Goal: Information Seeking & Learning: Learn about a topic

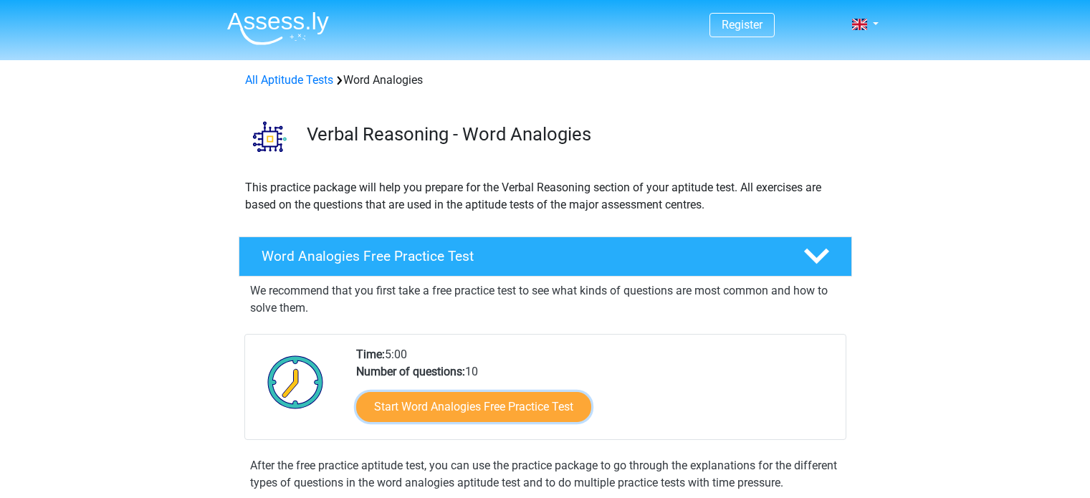
scroll to position [116, 0]
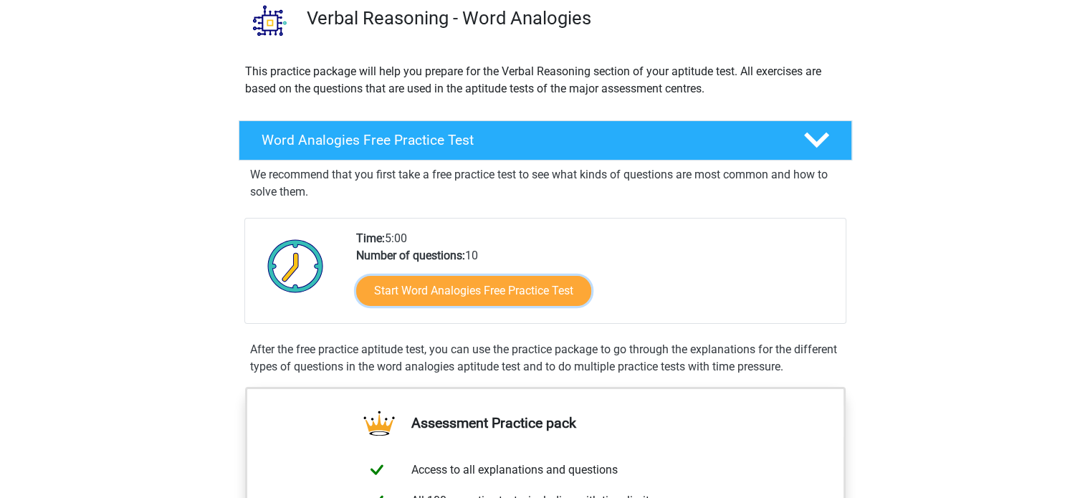
click at [416, 292] on link "Start Word Analogies Free Practice Test" at bounding box center [473, 291] width 235 height 30
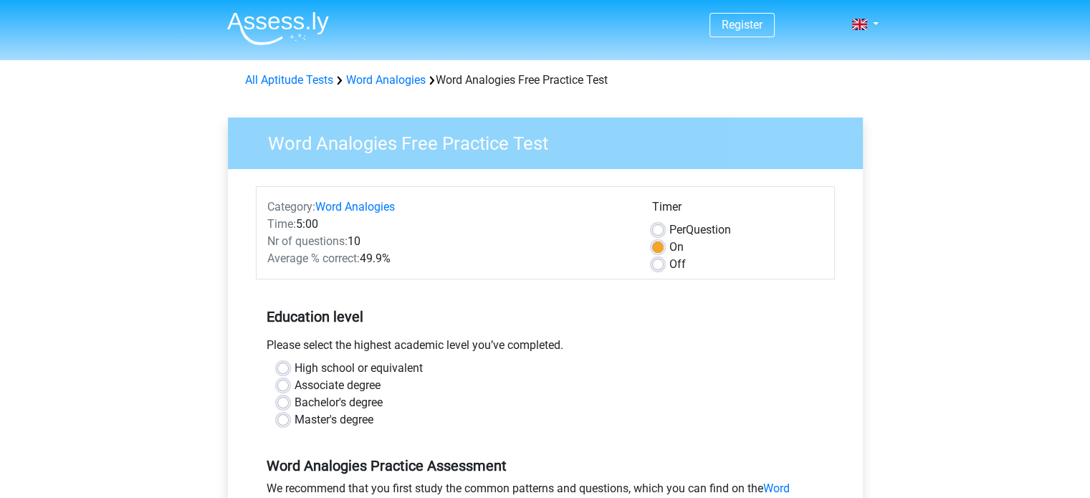
scroll to position [82, 0]
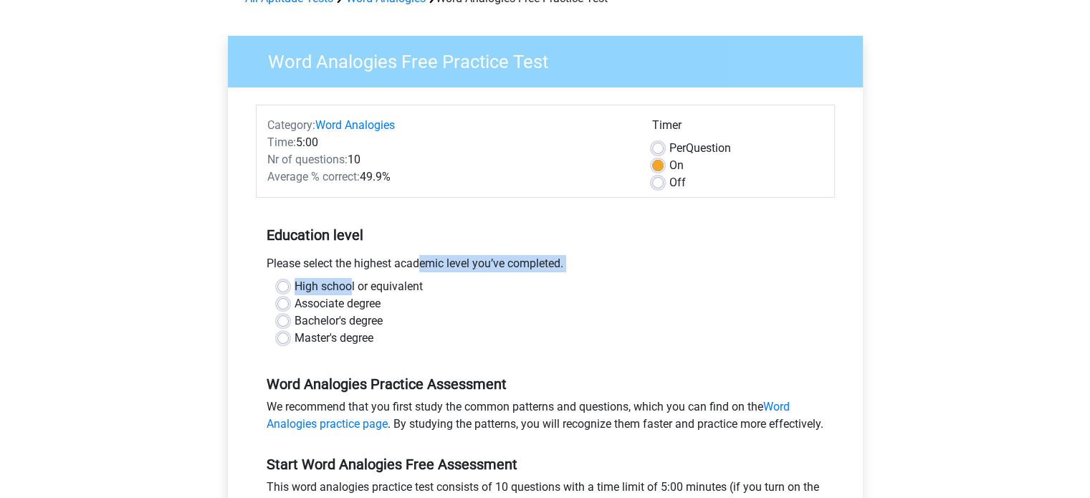
drag, startPoint x: 348, startPoint y: 269, endPoint x: 349, endPoint y: 279, distance: 10.1
click at [349, 279] on div "Education level Please select the highest academic level you’ve completed. High…" at bounding box center [545, 280] width 579 height 155
click at [349, 279] on label "High school or equivalent" at bounding box center [358, 286] width 128 height 17
click at [289, 279] on input "High school or equivalent" at bounding box center [282, 285] width 11 height 14
radio input "true"
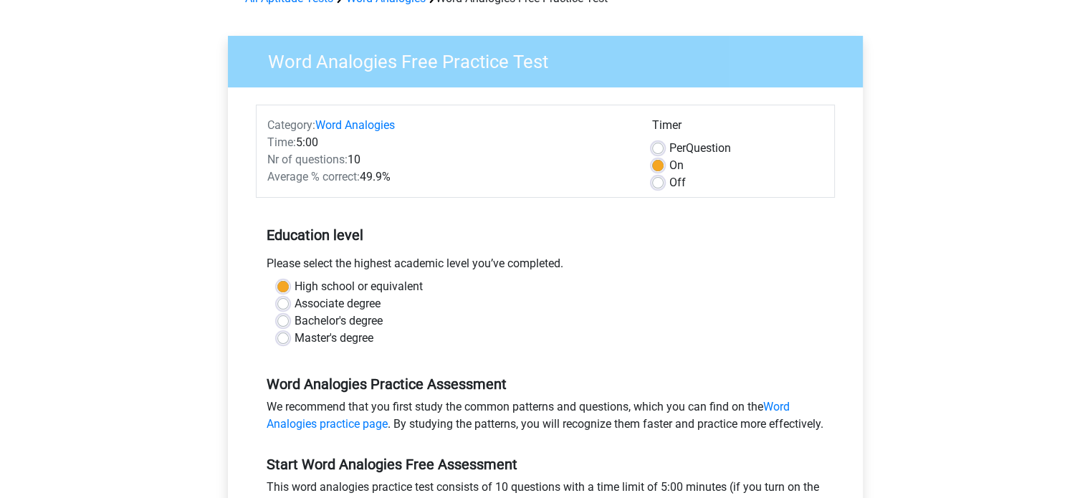
click at [349, 279] on label "High school or equivalent" at bounding box center [358, 286] width 128 height 17
click at [289, 279] on input "High school or equivalent" at bounding box center [282, 285] width 11 height 14
click at [362, 320] on label "Bachelor's degree" at bounding box center [338, 320] width 88 height 17
click at [289, 320] on input "Bachelor's degree" at bounding box center [282, 319] width 11 height 14
radio input "true"
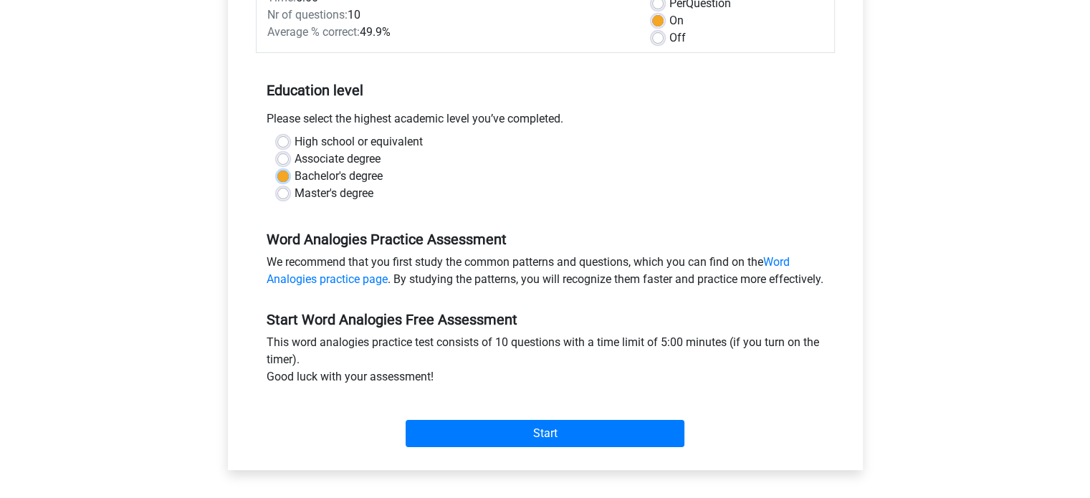
scroll to position [229, 0]
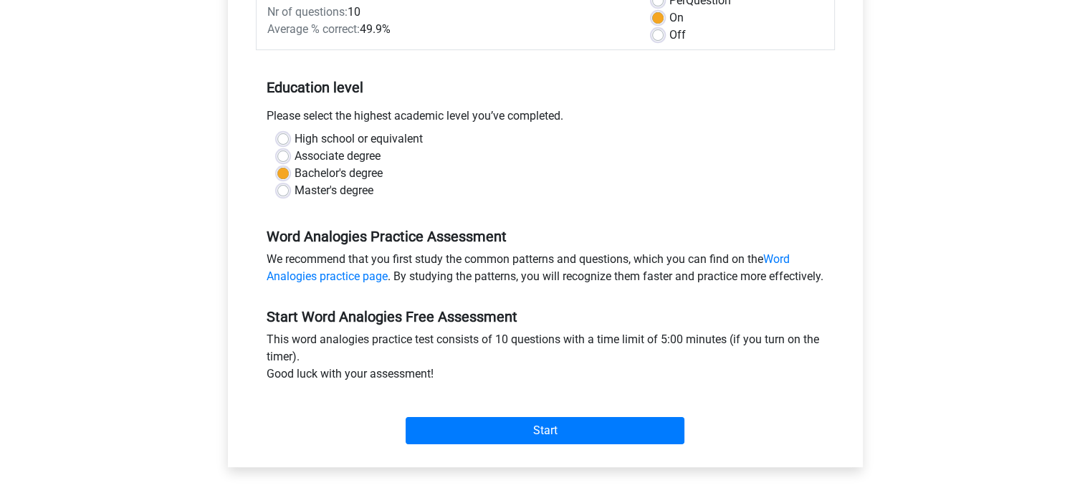
click at [440, 388] on div "This word analogies practice test consists of 10 questions with a time limit of…" at bounding box center [545, 359] width 579 height 57
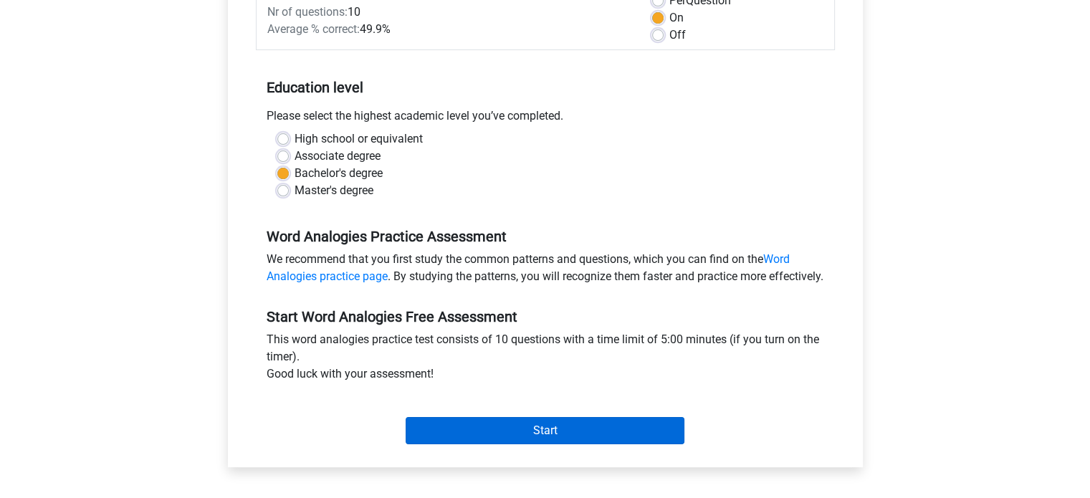
drag, startPoint x: 440, startPoint y: 389, endPoint x: 440, endPoint y: 438, distance: 48.7
click at [440, 438] on div "Start Word Analogies Free Assessment This word analogies practice test consists…" at bounding box center [545, 370] width 579 height 159
click at [440, 438] on input "Start" at bounding box center [544, 430] width 279 height 27
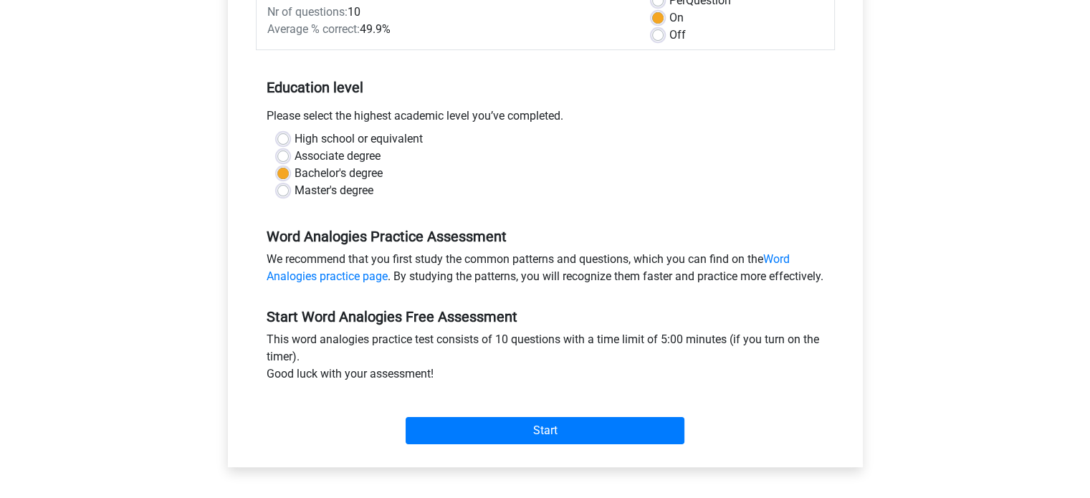
click at [533, 352] on div "This word analogies practice test consists of 10 questions with a time limit of…" at bounding box center [545, 359] width 579 height 57
click at [669, 9] on label "Per Question" at bounding box center [700, 0] width 62 height 17
radio input "true"
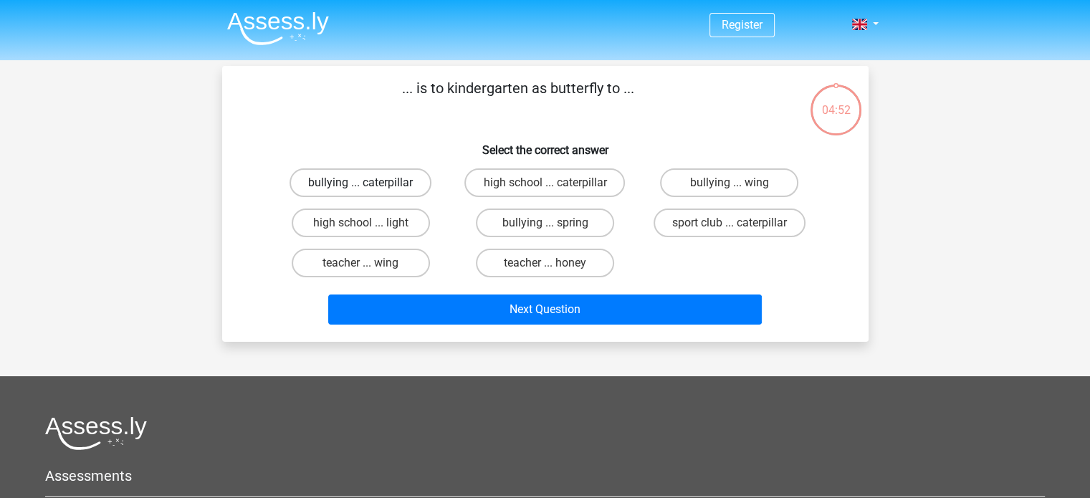
click at [416, 180] on label "bullying ... caterpillar" at bounding box center [360, 182] width 142 height 29
click at [370, 183] on input "bullying ... caterpillar" at bounding box center [364, 187] width 9 height 9
radio input "true"
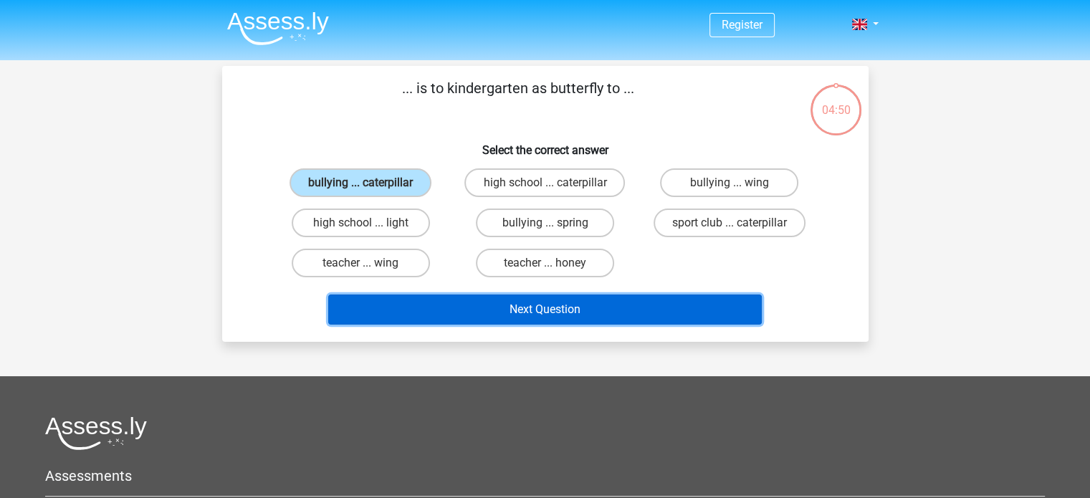
click at [509, 307] on button "Next Question" at bounding box center [544, 309] width 433 height 30
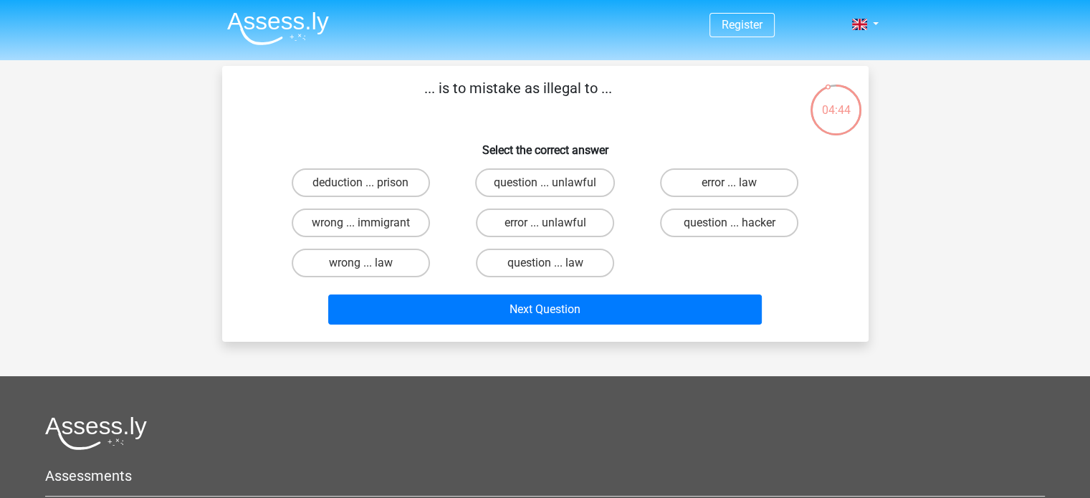
drag, startPoint x: 411, startPoint y: 100, endPoint x: 665, endPoint y: 99, distance: 253.6
click at [665, 99] on p "... is to mistake as illegal to ..." at bounding box center [518, 98] width 547 height 43
click at [356, 182] on label "deduction ... prison" at bounding box center [361, 182] width 138 height 29
click at [360, 183] on input "deduction ... prison" at bounding box center [364, 187] width 9 height 9
radio input "true"
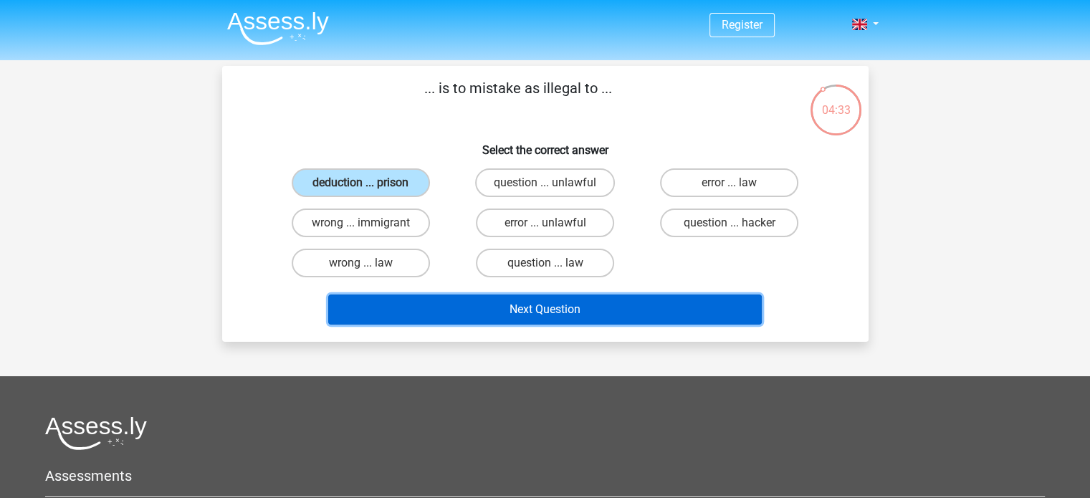
click at [395, 309] on button "Next Question" at bounding box center [544, 309] width 433 height 30
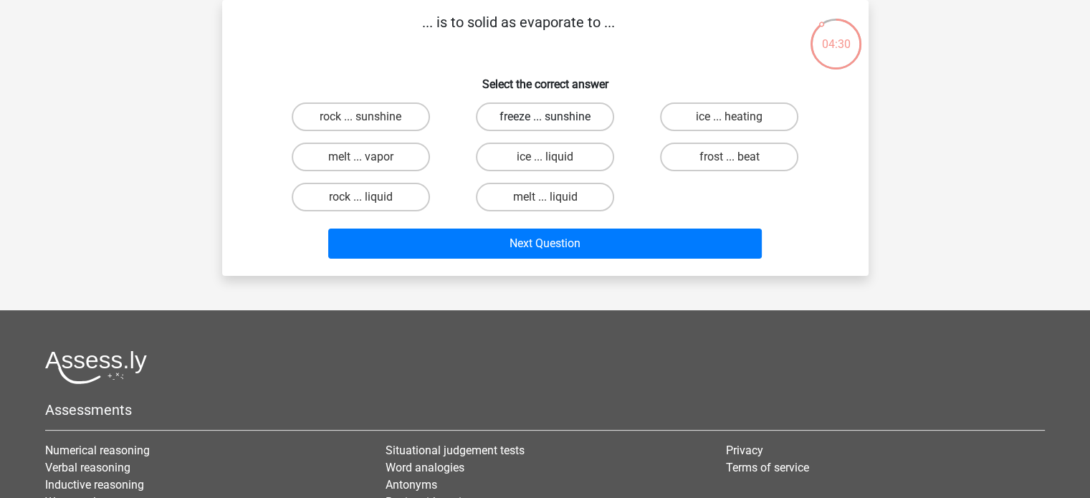
scroll to position [11, 0]
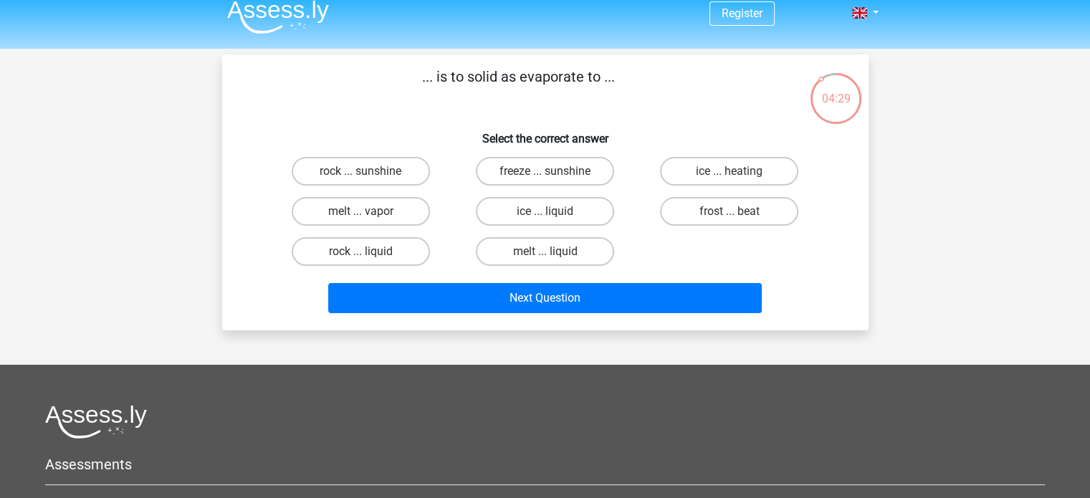
drag, startPoint x: 399, startPoint y: 74, endPoint x: 654, endPoint y: 61, distance: 255.4
click at [654, 61] on div "... is to solid as evaporate to ... Select the correct answer rock ... sunshine…" at bounding box center [545, 192] width 646 height 276
drag, startPoint x: 245, startPoint y: 143, endPoint x: 441, endPoint y: 176, distance: 198.3
click at [441, 176] on div "... is to solid as evaporate to ... Select the correct answer rock ... sunshine…" at bounding box center [545, 192] width 635 height 253
click at [547, 223] on label "ice ... liquid" at bounding box center [545, 211] width 138 height 29
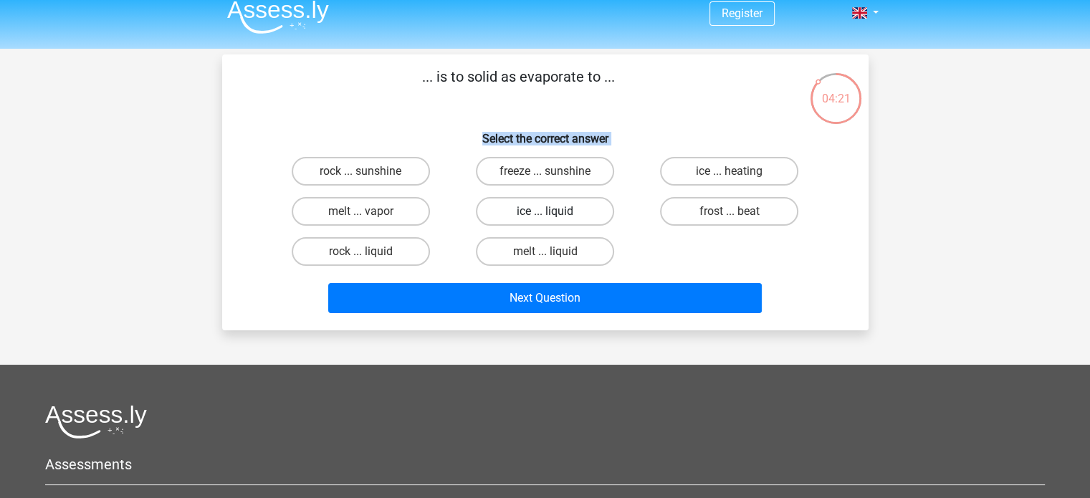
click at [547, 221] on input "ice ... liquid" at bounding box center [548, 215] width 9 height 9
radio input "true"
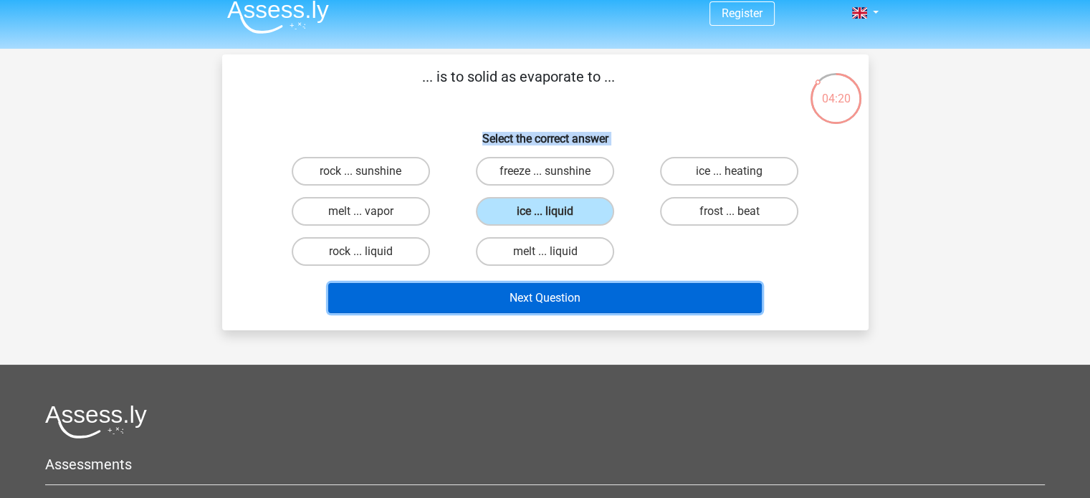
click at [590, 301] on button "Next Question" at bounding box center [544, 298] width 433 height 30
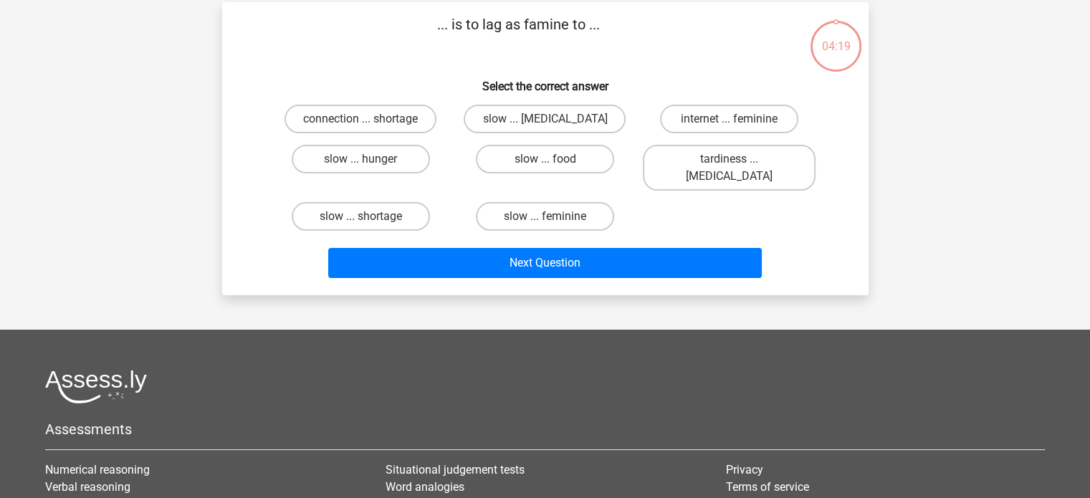
scroll to position [66, 0]
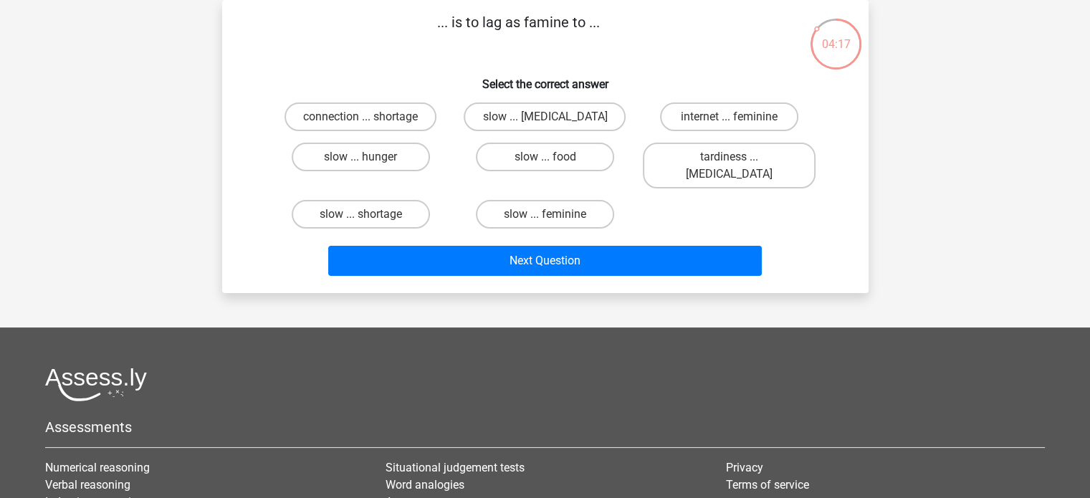
drag, startPoint x: 438, startPoint y: 37, endPoint x: 624, endPoint y: 29, distance: 185.7
click at [624, 29] on p "... is to lag as famine to ..." at bounding box center [518, 32] width 547 height 43
click at [553, 124] on input "slow ... malnutrition" at bounding box center [548, 121] width 9 height 9
radio input "true"
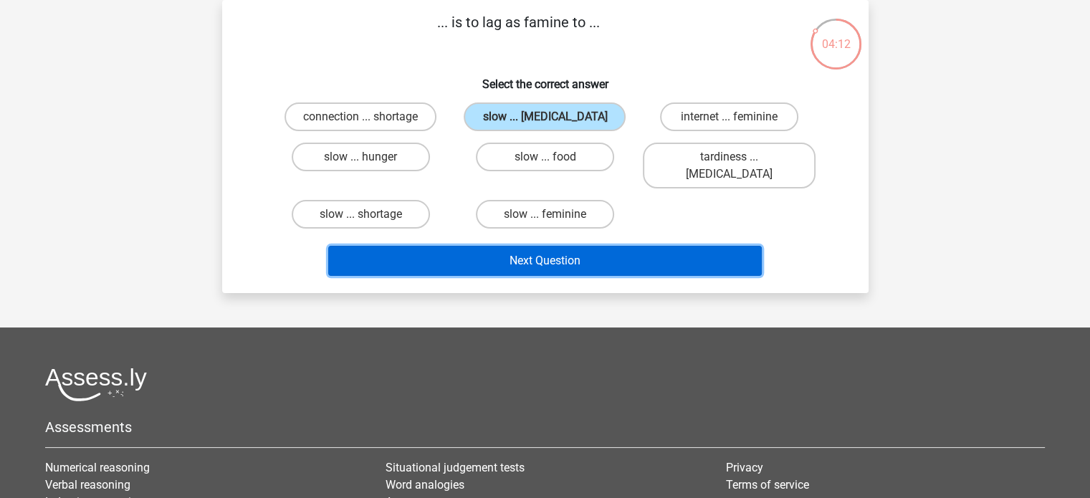
click at [524, 246] on button "Next Question" at bounding box center [544, 261] width 433 height 30
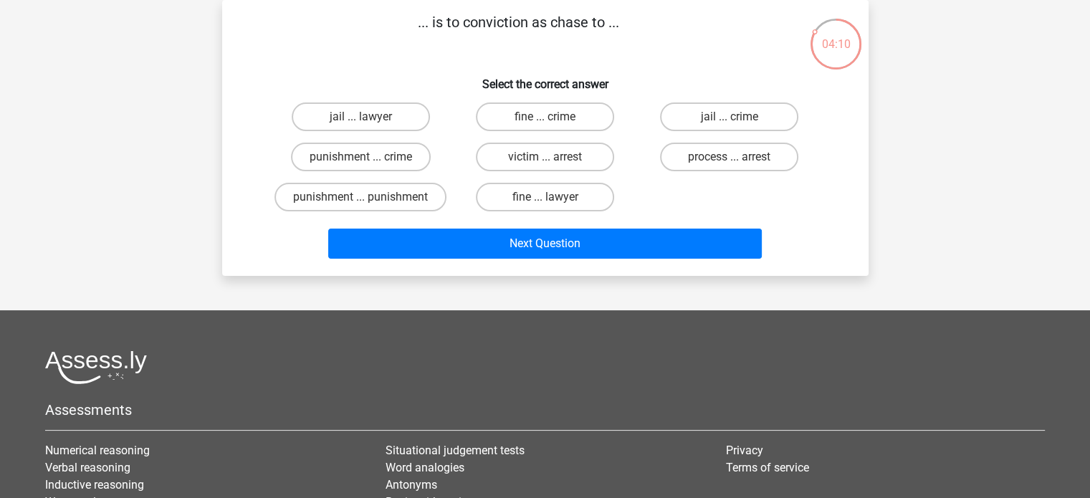
click at [547, 177] on div "fine ... lawyer" at bounding box center [545, 197] width 184 height 40
click at [542, 188] on label "fine ... lawyer" at bounding box center [545, 197] width 138 height 29
click at [544, 197] on input "fine ... lawyer" at bounding box center [548, 201] width 9 height 9
radio input "true"
click at [399, 115] on label "jail ... lawyer" at bounding box center [361, 116] width 138 height 29
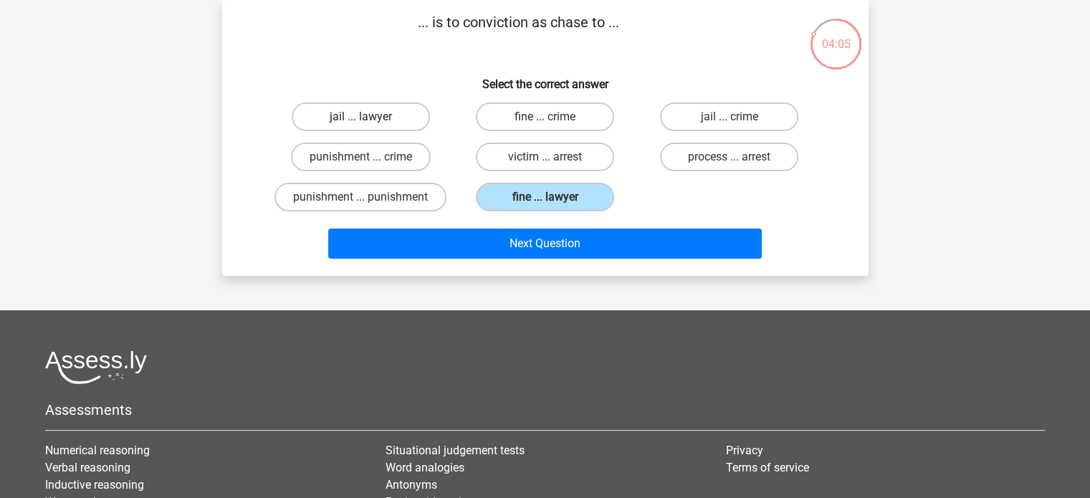
click at [370, 117] on input "jail ... lawyer" at bounding box center [364, 121] width 9 height 9
radio input "true"
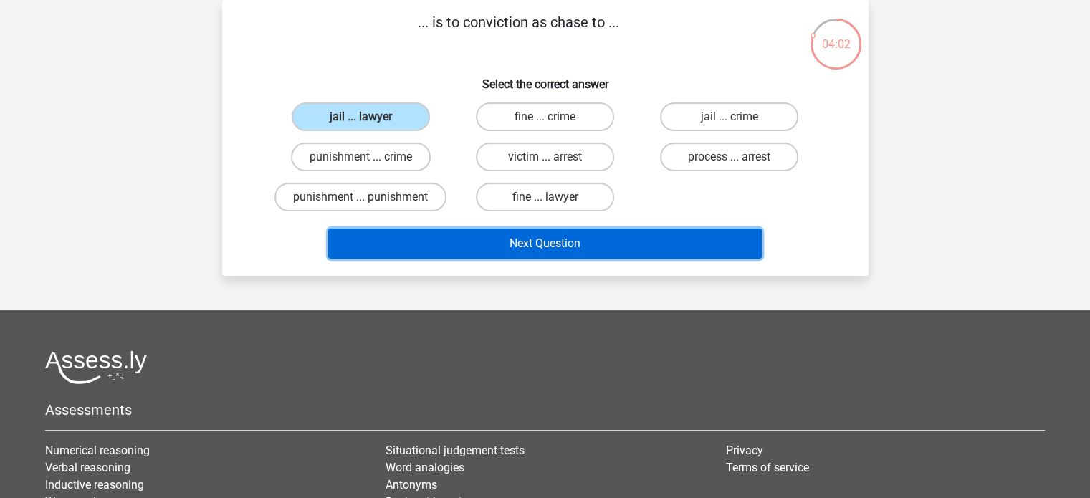
click at [557, 237] on button "Next Question" at bounding box center [544, 244] width 433 height 30
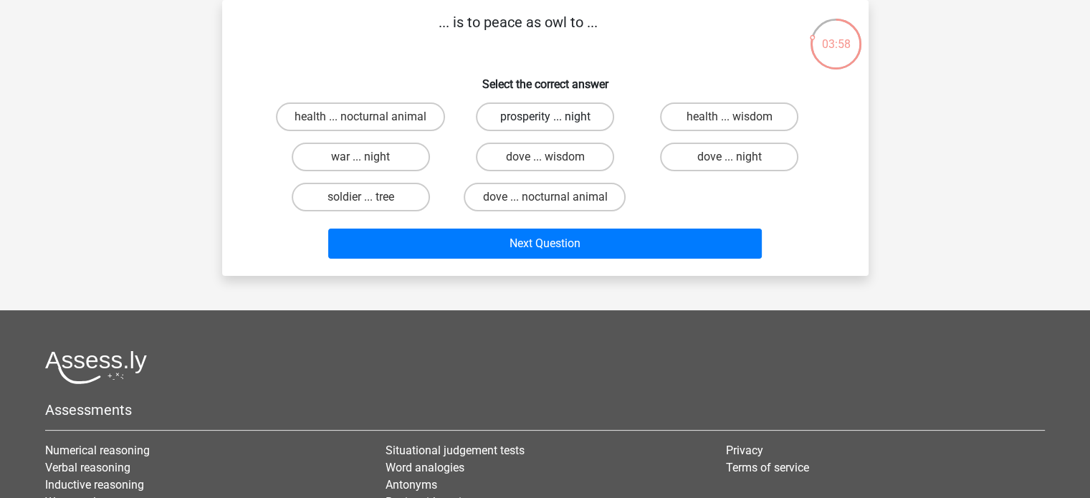
click at [575, 114] on label "prosperity ... night" at bounding box center [545, 116] width 138 height 29
click at [554, 117] on input "prosperity ... night" at bounding box center [548, 121] width 9 height 9
radio input "true"
click at [556, 158] on label "dove ... wisdom" at bounding box center [545, 157] width 138 height 29
click at [554, 158] on input "dove ... wisdom" at bounding box center [548, 161] width 9 height 9
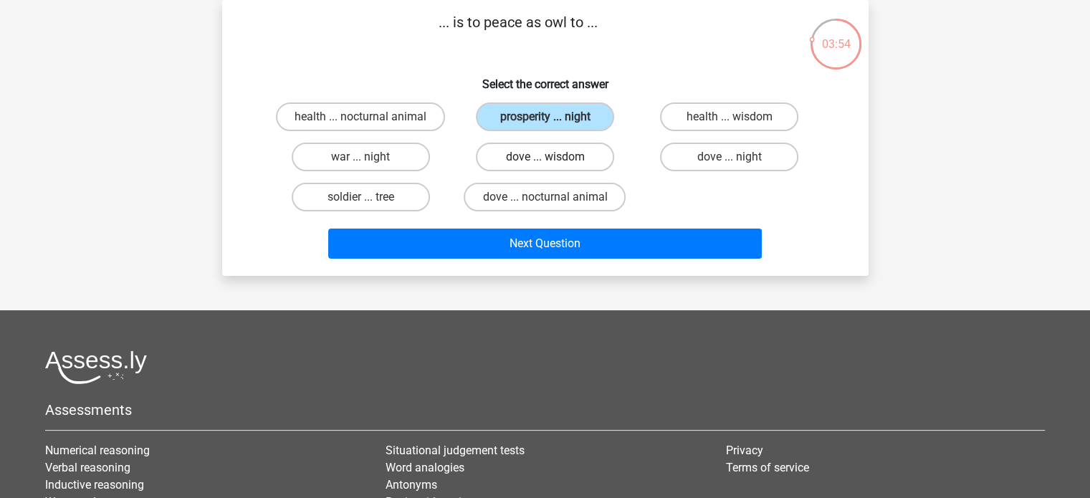
radio input "true"
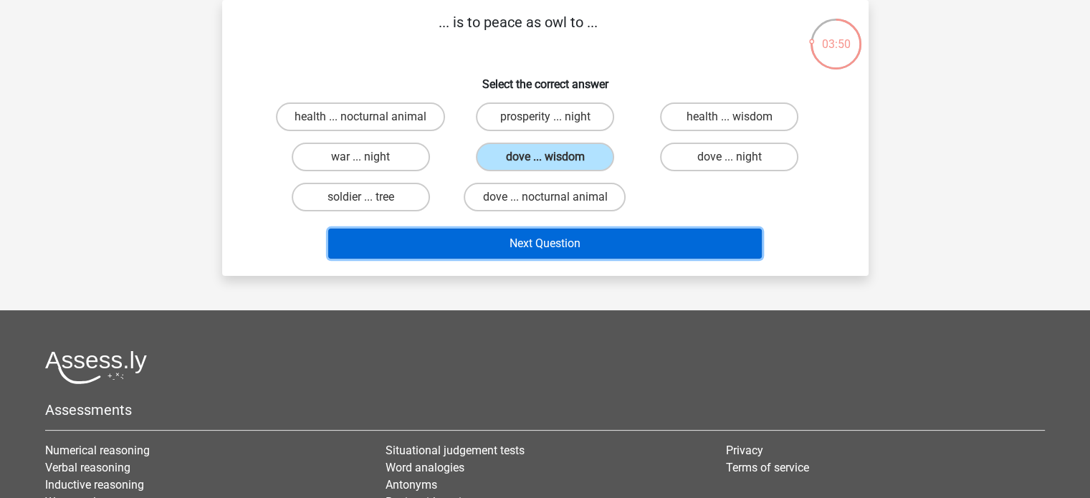
click at [576, 229] on button "Next Question" at bounding box center [544, 244] width 433 height 30
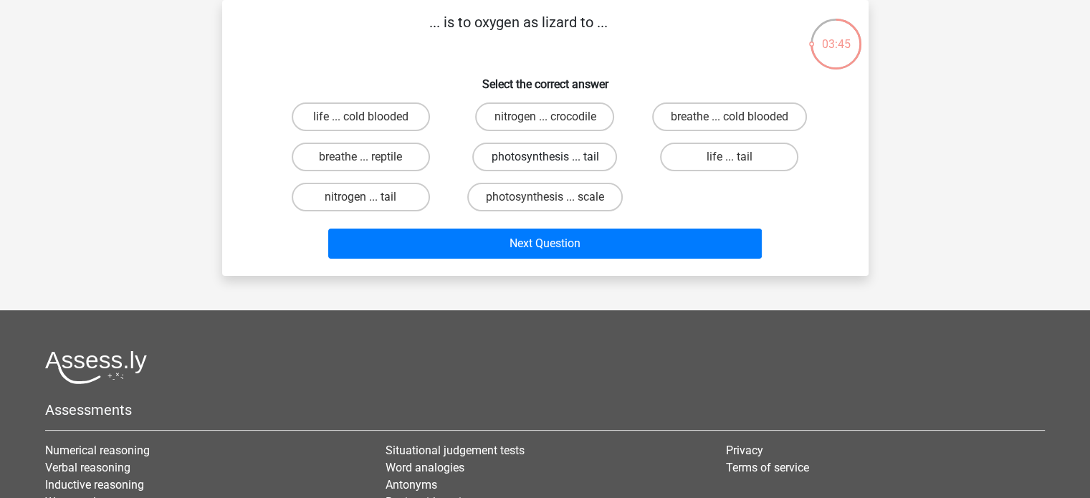
click at [578, 152] on label "photosynthesis ... tail" at bounding box center [544, 157] width 145 height 29
click at [554, 157] on input "photosynthesis ... tail" at bounding box center [548, 161] width 9 height 9
radio input "true"
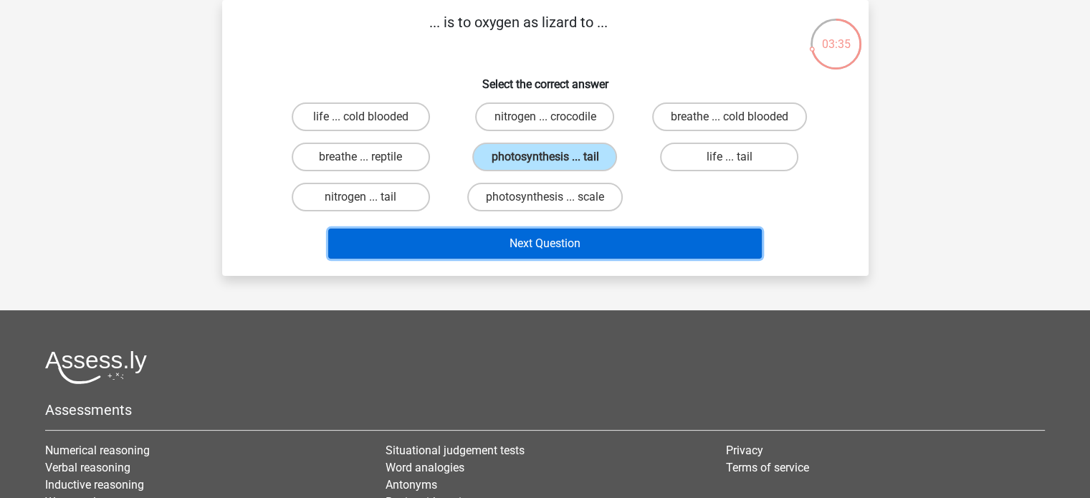
click at [642, 254] on button "Next Question" at bounding box center [544, 244] width 433 height 30
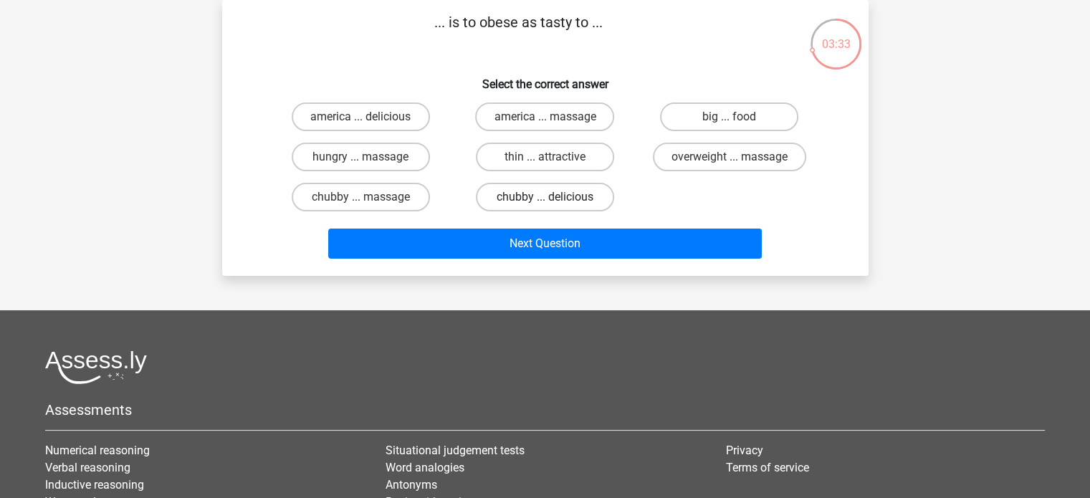
drag, startPoint x: 566, startPoint y: 178, endPoint x: 565, endPoint y: 203, distance: 25.8
click at [565, 203] on div "chubby ... delicious" at bounding box center [545, 197] width 184 height 40
click at [565, 203] on label "chubby ... delicious" at bounding box center [545, 197] width 138 height 29
click at [554, 203] on input "chubby ... delicious" at bounding box center [548, 201] width 9 height 9
radio input "true"
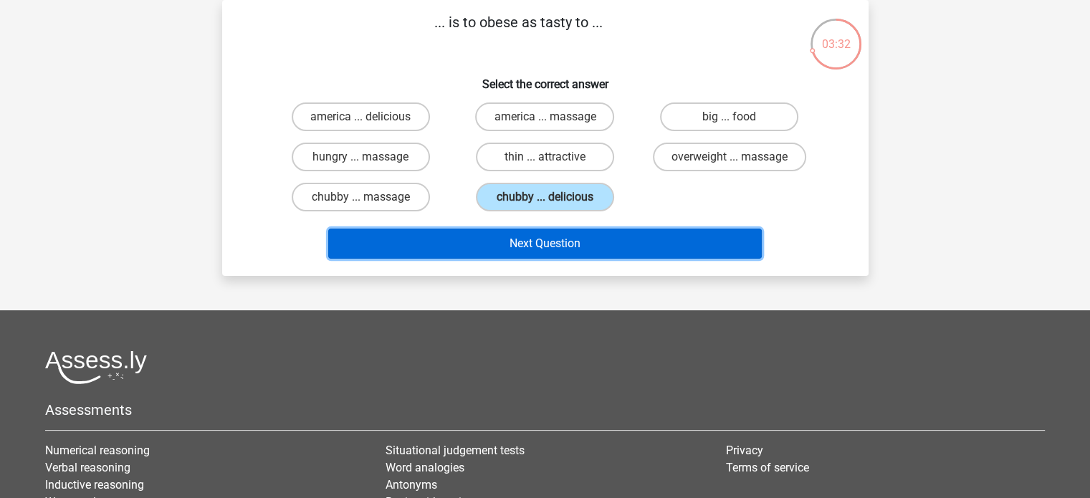
click at [570, 241] on button "Next Question" at bounding box center [544, 244] width 433 height 30
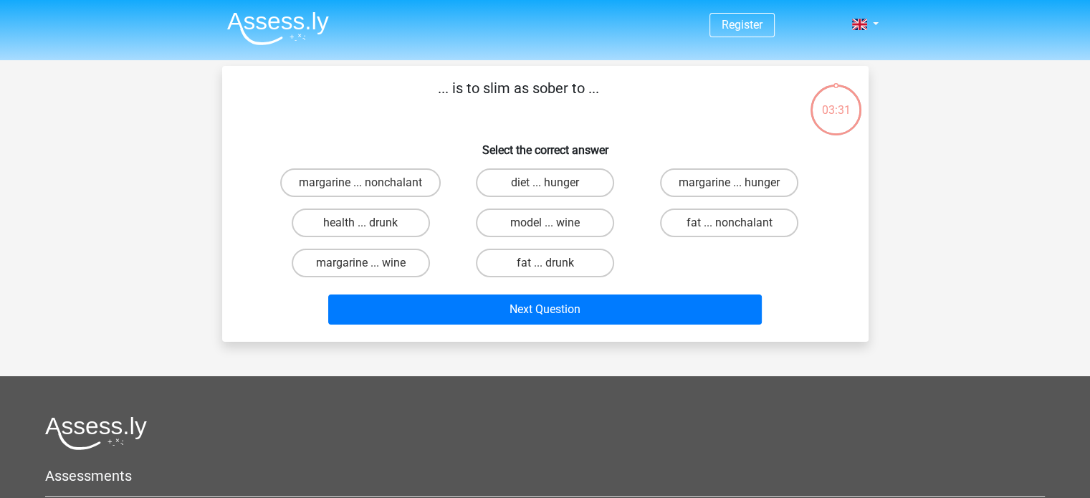
scroll to position [1, 0]
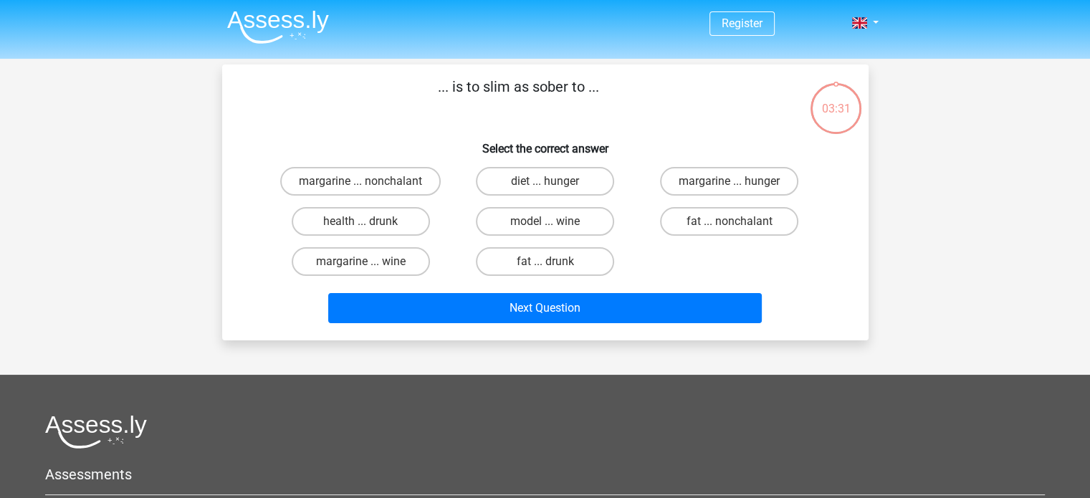
click at [570, 241] on div "fat ... drunk" at bounding box center [545, 261] width 184 height 40
click at [570, 191] on label "diet ... hunger" at bounding box center [545, 181] width 138 height 29
click at [554, 191] on input "diet ... hunger" at bounding box center [548, 185] width 9 height 9
radio input "true"
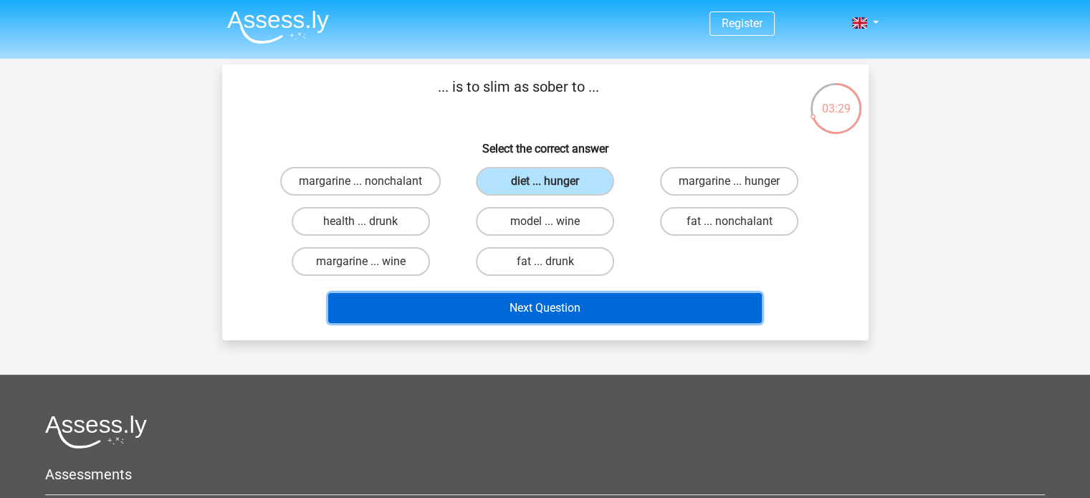
click at [613, 312] on button "Next Question" at bounding box center [544, 308] width 433 height 30
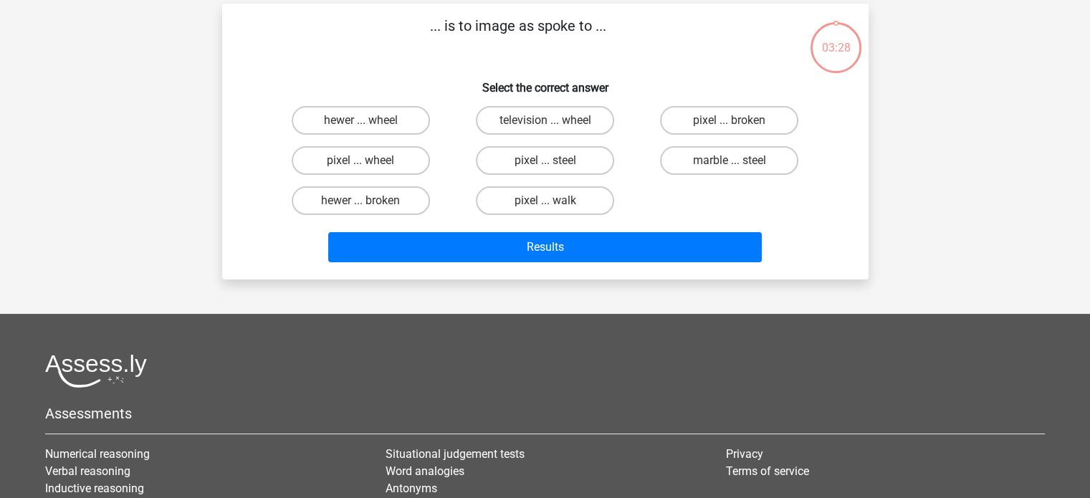
scroll to position [66, 0]
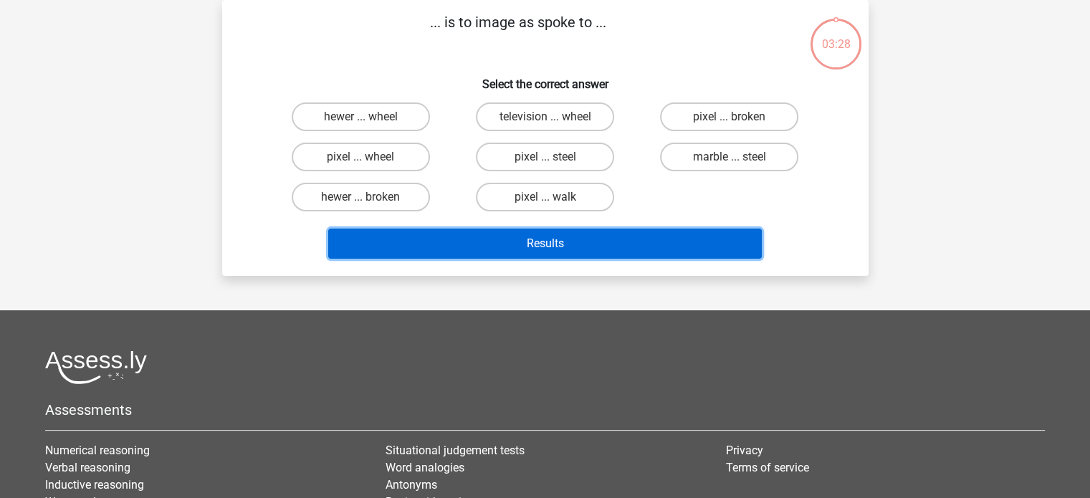
click at [597, 234] on button "Results" at bounding box center [544, 244] width 433 height 30
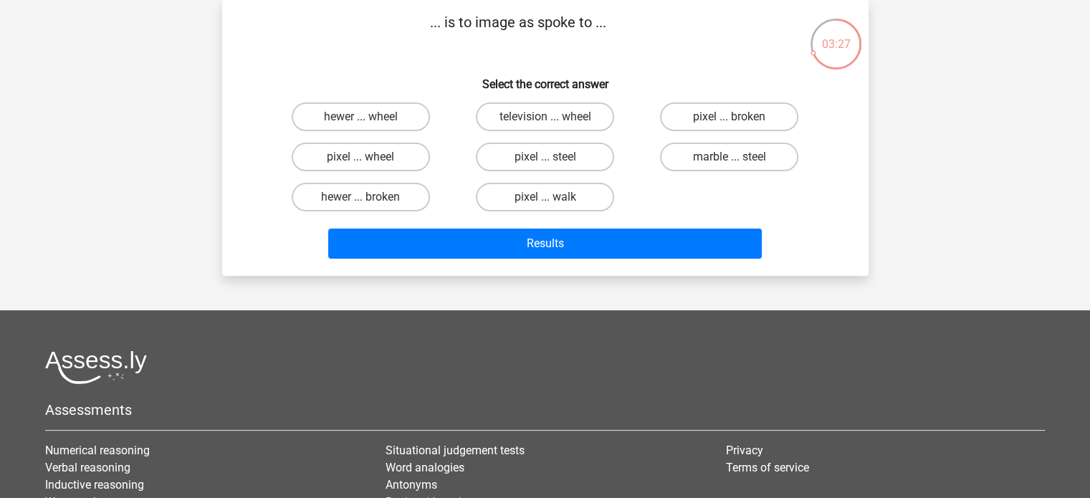
click at [573, 173] on div "pixel ... steel" at bounding box center [545, 157] width 184 height 40
drag, startPoint x: 573, startPoint y: 173, endPoint x: 575, endPoint y: 188, distance: 15.2
click at [575, 188] on div "hewer ... wheel television ... wheel pixel ... broken pixel ... wheel pixel ...…" at bounding box center [545, 157] width 553 height 120
click at [575, 188] on label "pixel ... walk" at bounding box center [545, 197] width 138 height 29
click at [554, 197] on input "pixel ... walk" at bounding box center [548, 201] width 9 height 9
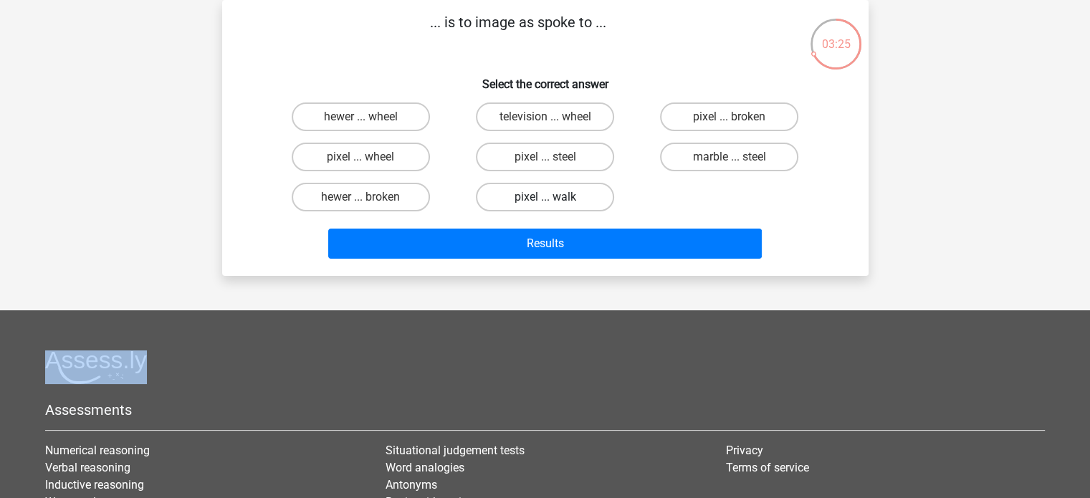
radio input "true"
click at [554, 148] on label "pixel ... steel" at bounding box center [545, 157] width 138 height 29
click at [554, 157] on input "pixel ... steel" at bounding box center [548, 161] width 9 height 9
radio input "true"
click at [580, 269] on div "... is to image as spoke to ... Select the correct answer hewer ... wheel telev…" at bounding box center [545, 138] width 646 height 276
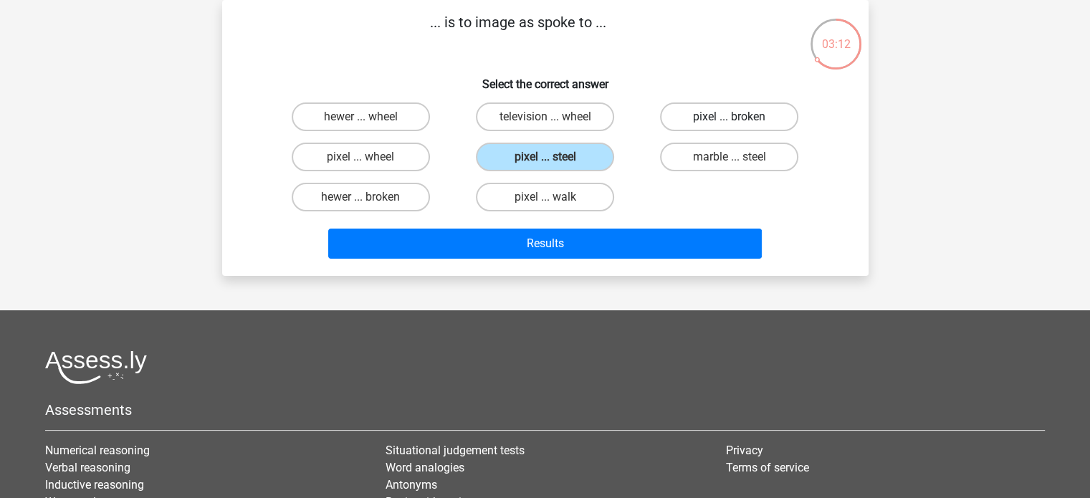
click at [679, 102] on label "pixel ... broken" at bounding box center [729, 116] width 138 height 29
click at [729, 117] on input "pixel ... broken" at bounding box center [733, 121] width 9 height 9
radio input "true"
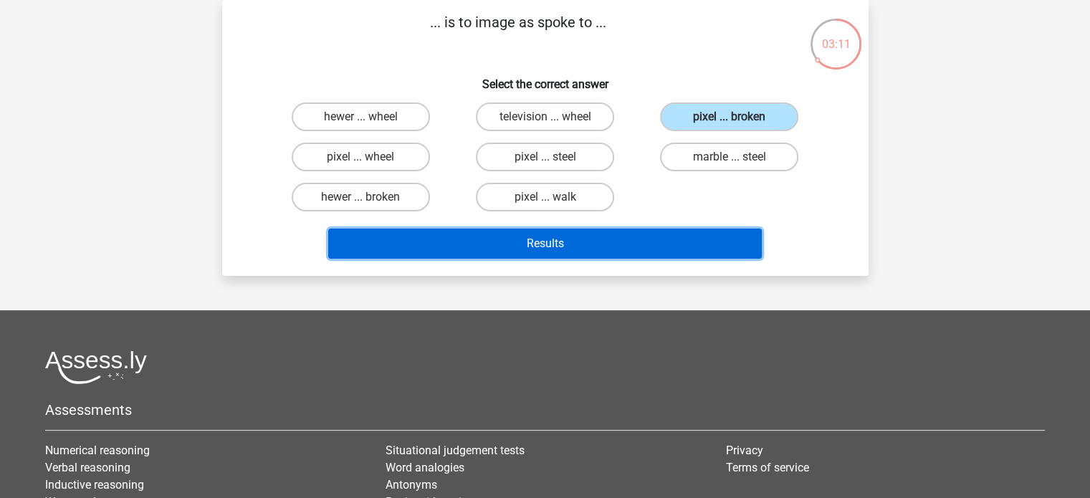
click at [625, 234] on button "Results" at bounding box center [544, 244] width 433 height 30
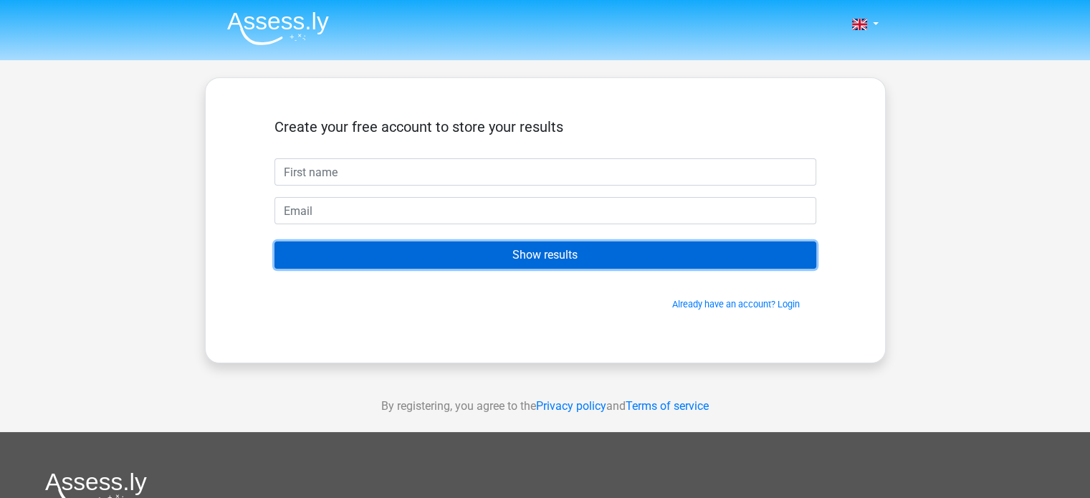
click at [668, 260] on input "Show results" at bounding box center [545, 254] width 542 height 27
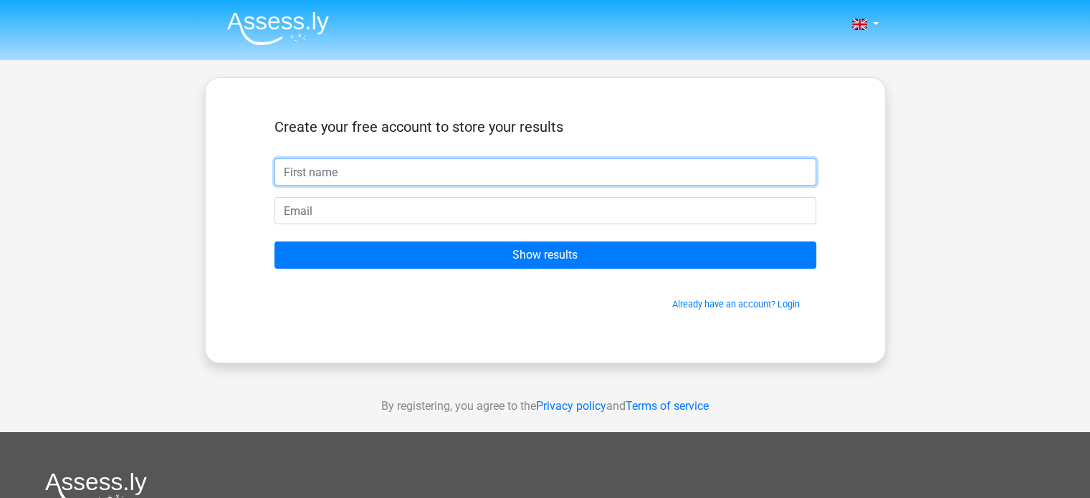
click at [608, 165] on input "text" at bounding box center [545, 171] width 542 height 27
type input "hjh"
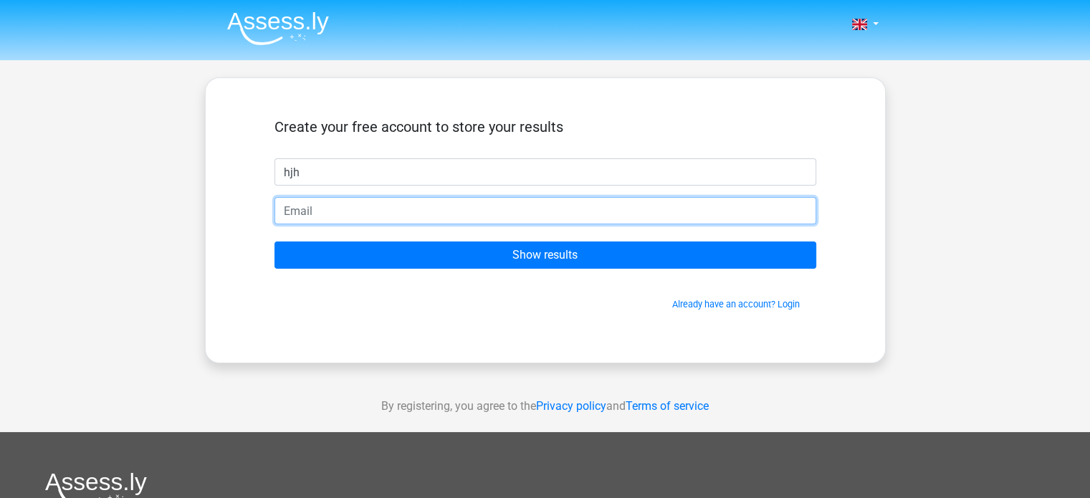
click at [589, 216] on input "email" at bounding box center [545, 210] width 542 height 27
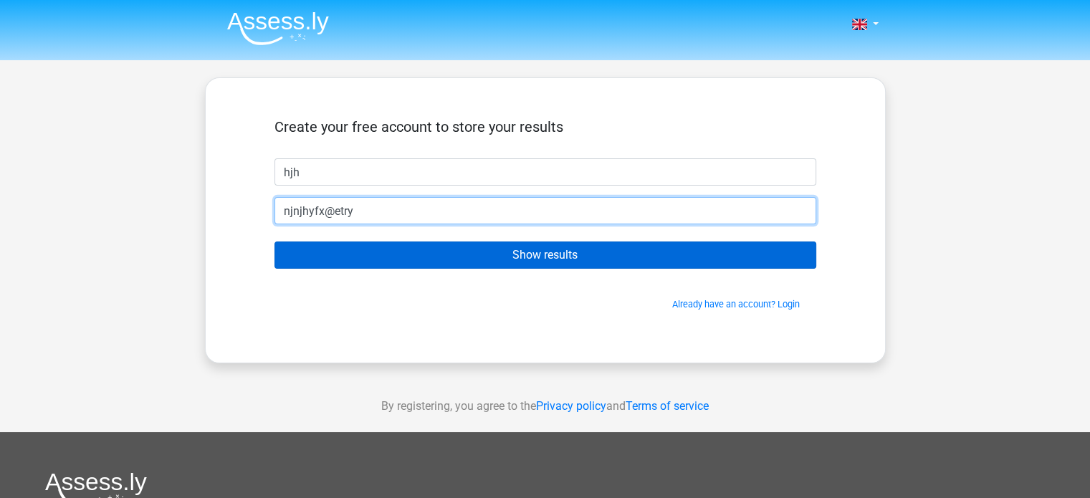
type input "njnjhyfx@etry"
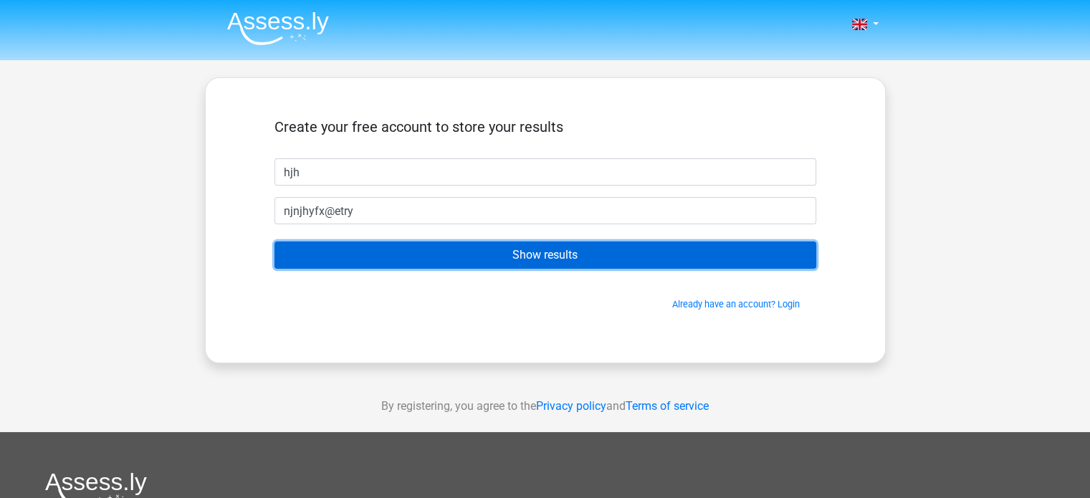
click at [579, 256] on input "Show results" at bounding box center [545, 254] width 542 height 27
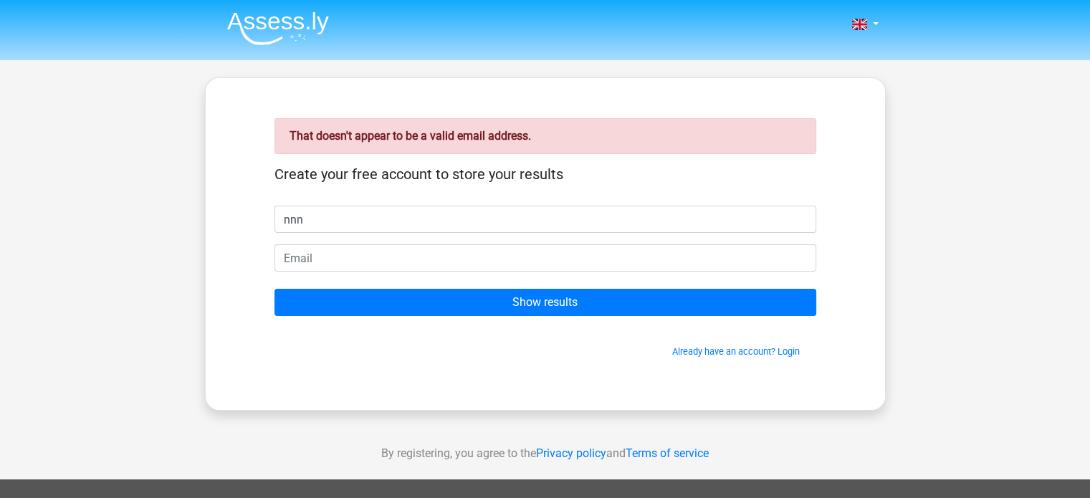
type input "nnn"
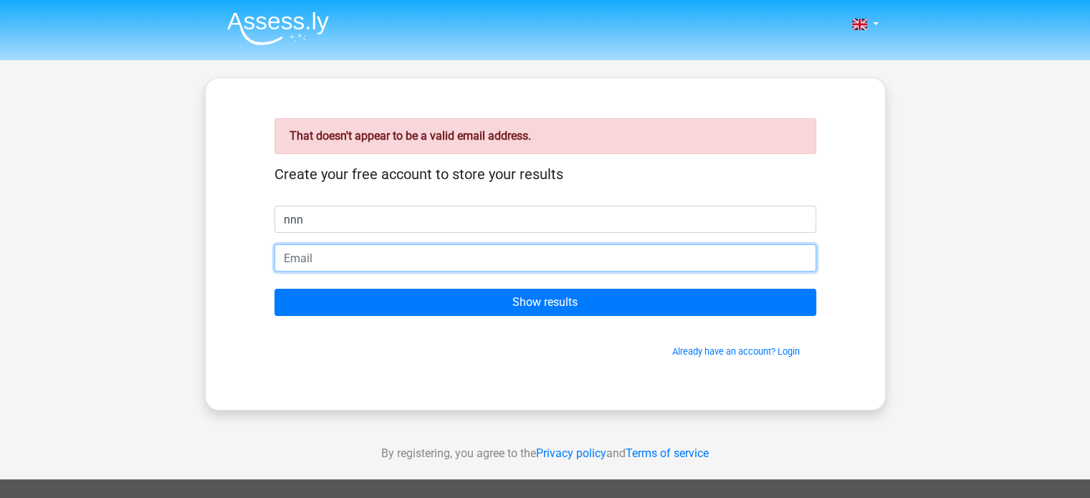
click at [585, 254] on input "email" at bounding box center [545, 257] width 542 height 27
type input "[EMAIL_ADDRESS][DOMAIN_NAME]"
click at [274, 289] on input "Show results" at bounding box center [545, 302] width 542 height 27
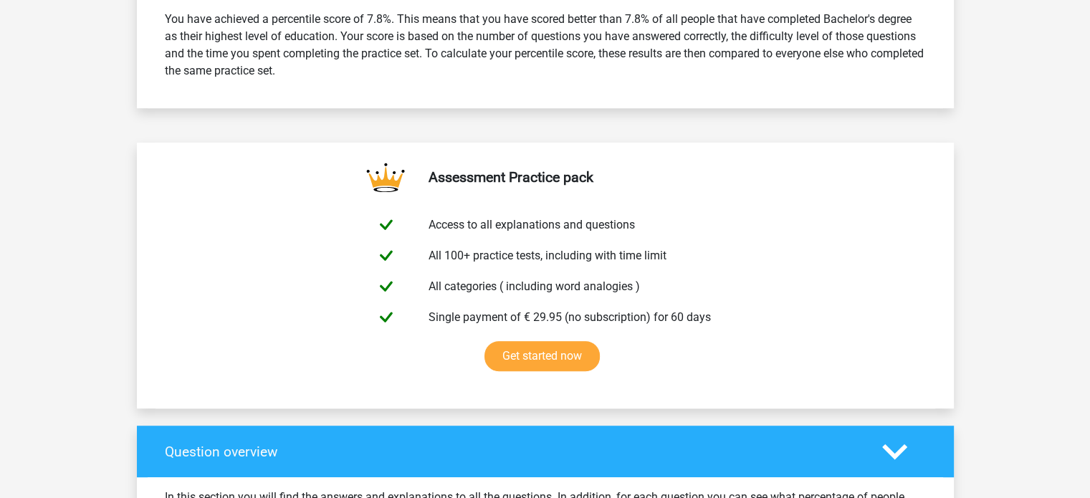
scroll to position [642, 0]
